Goal: Information Seeking & Learning: Compare options

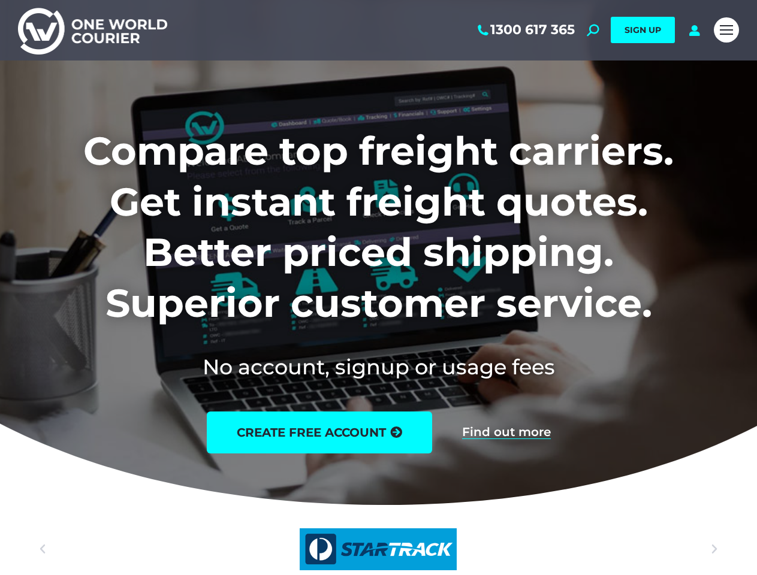
click at [378, 288] on h1 "Compare top freight carriers. Get instant freight quotes. Better priced shippin…" at bounding box center [378, 227] width 721 height 203
click at [726, 30] on span "Mobile menu icon" at bounding box center [726, 29] width 13 height 1
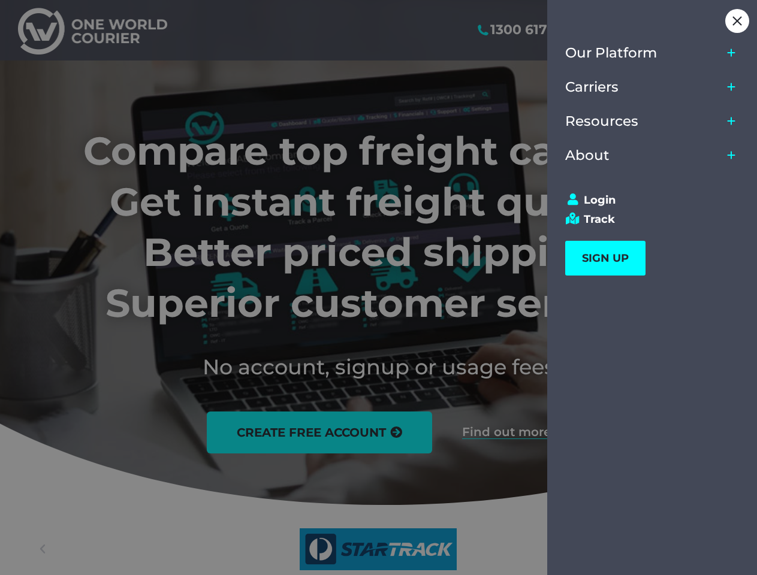
click at [378, 288] on h1 "Compare top freight carriers. Get instant freight quotes. Better priced shippin…" at bounding box center [378, 227] width 721 height 203
